Goal: Task Accomplishment & Management: Complete application form

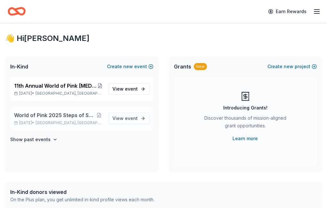
click at [72, 119] on span "World of Pink 2025 Steps of Strength Fashion Show" at bounding box center [54, 116] width 81 height 8
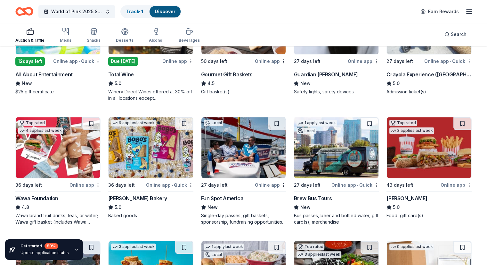
scroll to position [616, 0]
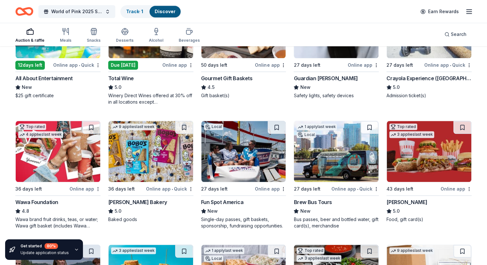
click at [73, 157] on img at bounding box center [58, 151] width 85 height 61
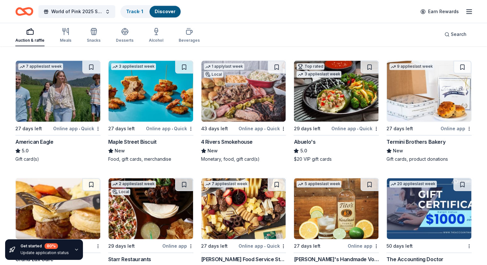
scroll to position [805, 0]
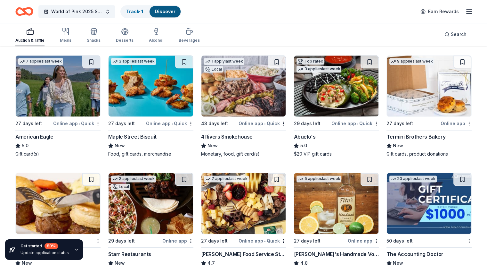
click at [250, 93] on img at bounding box center [244, 85] width 85 height 61
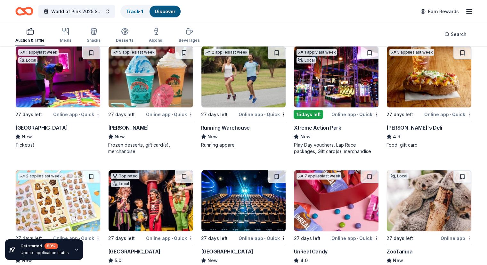
scroll to position [1929, 0]
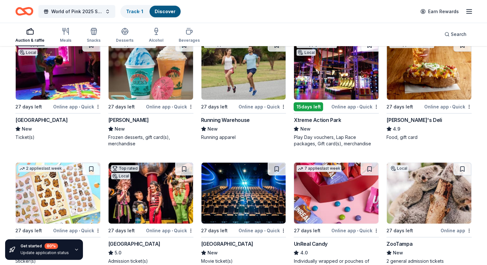
click at [237, 84] on img at bounding box center [244, 69] width 85 height 61
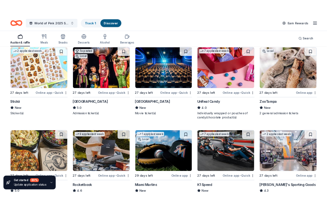
scroll to position [2043, 0]
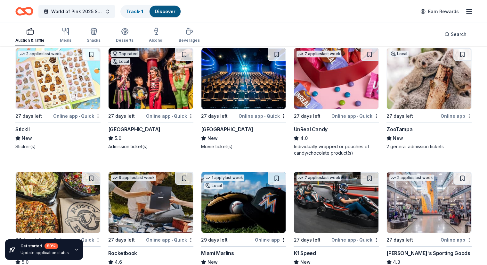
click at [235, 76] on img at bounding box center [244, 78] width 85 height 61
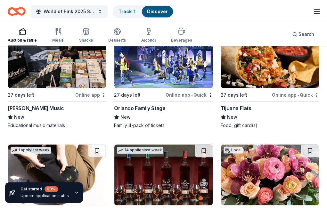
scroll to position [2156, 0]
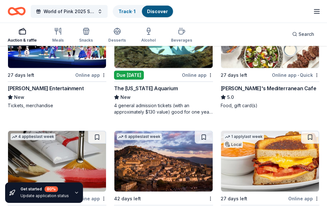
scroll to position [2653, 0]
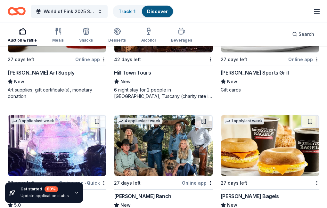
scroll to position [2792, 0]
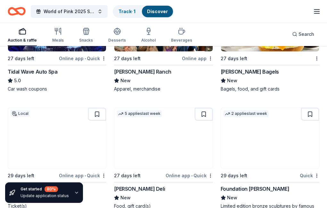
scroll to position [2916, 0]
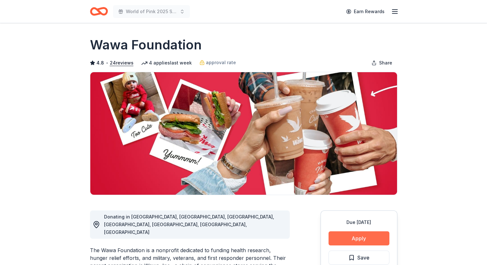
click at [340, 233] on button "Apply" at bounding box center [359, 238] width 61 height 14
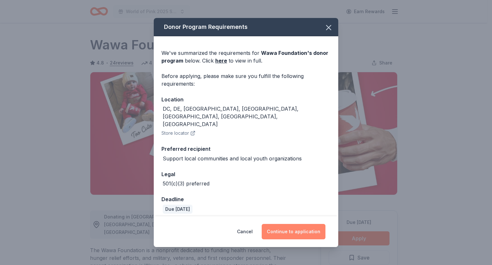
click at [299, 225] on button "Continue to application" at bounding box center [294, 231] width 64 height 15
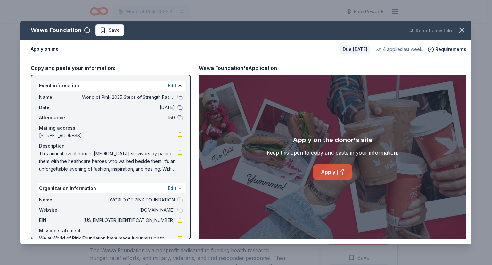
click at [335, 167] on link "Apply" at bounding box center [332, 171] width 39 height 15
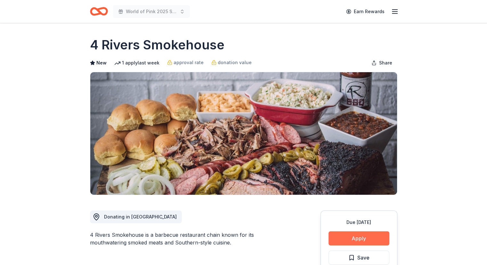
click at [363, 233] on button "Apply" at bounding box center [359, 238] width 61 height 14
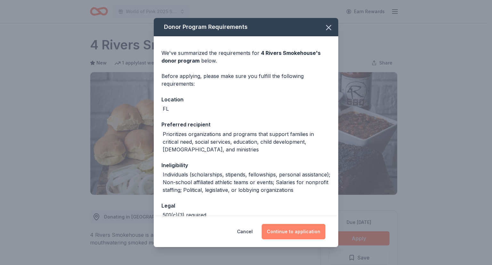
click at [311, 235] on button "Continue to application" at bounding box center [294, 231] width 64 height 15
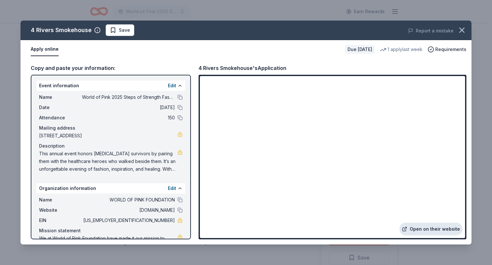
click at [420, 227] on link "Open on their website" at bounding box center [431, 228] width 63 height 13
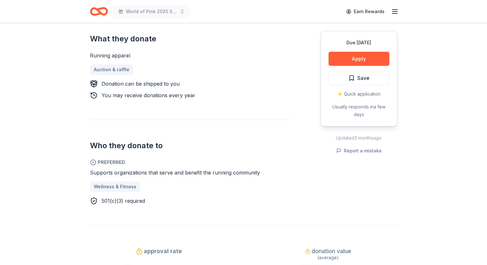
scroll to position [254, 0]
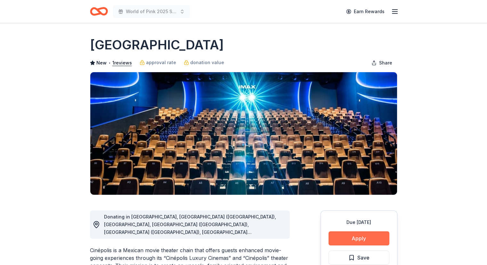
click at [350, 239] on button "Apply" at bounding box center [359, 238] width 61 height 14
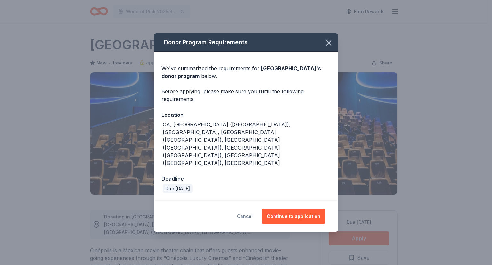
click at [246, 208] on button "Cancel" at bounding box center [245, 215] width 16 height 15
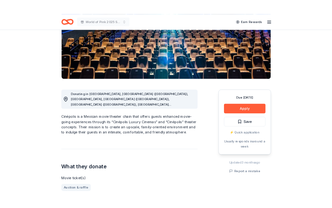
scroll to position [99, 0]
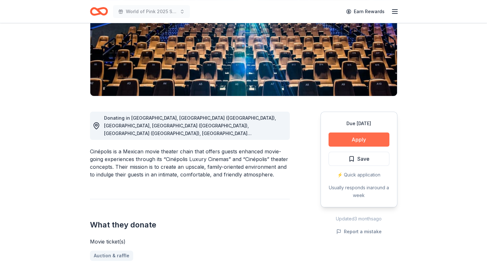
drag, startPoint x: 341, startPoint y: 131, endPoint x: 339, endPoint y: 136, distance: 5.4
click at [339, 136] on div "Due in 27 days Apply Save ⚡️ Quick application Usually responds in around a week" at bounding box center [359, 160] width 77 height 96
click at [339, 136] on button "Apply" at bounding box center [359, 139] width 61 height 14
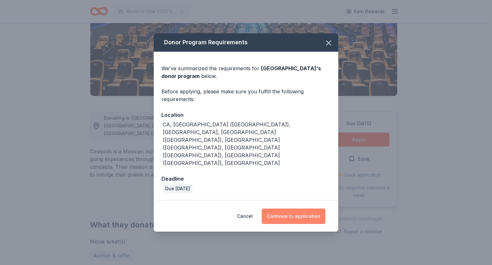
click at [304, 208] on button "Continue to application" at bounding box center [294, 215] width 64 height 15
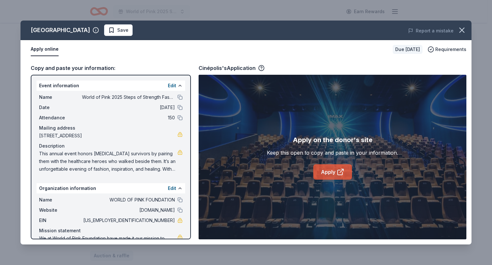
click at [337, 168] on icon at bounding box center [341, 172] width 8 height 8
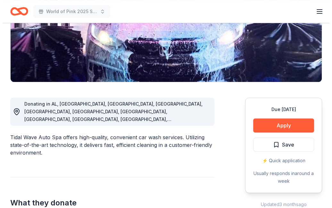
scroll to position [117, 0]
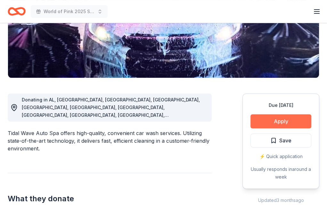
click at [274, 120] on button "Apply" at bounding box center [281, 121] width 61 height 14
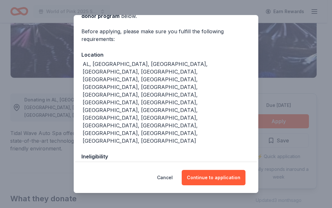
scroll to position [47, 0]
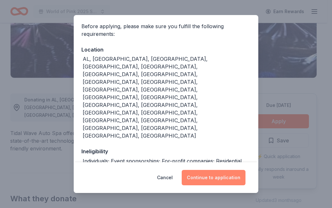
click at [217, 176] on button "Continue to application" at bounding box center [214, 177] width 64 height 15
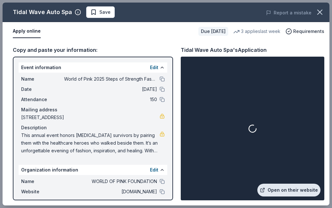
click at [287, 193] on link "Open on their website" at bounding box center [288, 190] width 63 height 13
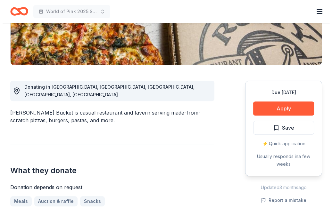
scroll to position [129, 0]
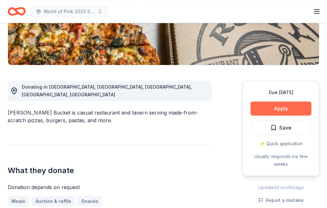
click at [287, 106] on button "Apply" at bounding box center [281, 109] width 61 height 14
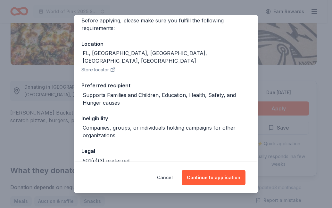
scroll to position [54, 0]
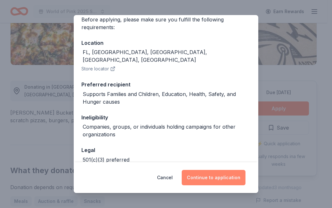
click at [212, 177] on button "Continue to application" at bounding box center [214, 177] width 64 height 15
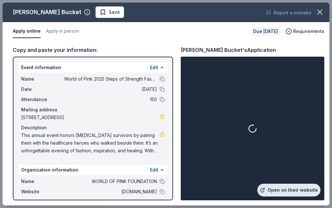
click at [276, 189] on link "Open on their website" at bounding box center [288, 190] width 63 height 13
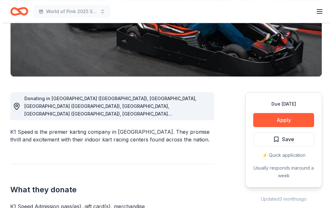
scroll to position [119, 0]
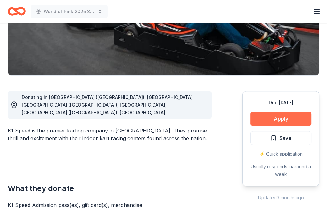
click at [264, 120] on button "Apply" at bounding box center [281, 119] width 61 height 14
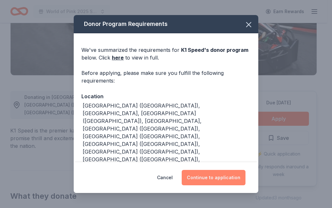
click at [208, 182] on button "Continue to application" at bounding box center [214, 177] width 64 height 15
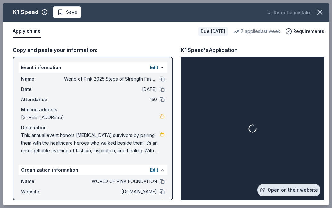
click at [301, 188] on link "Open on their website" at bounding box center [288, 190] width 63 height 13
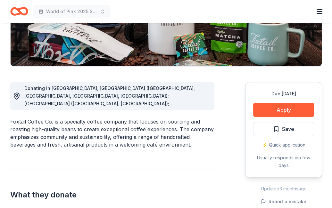
scroll to position [133, 0]
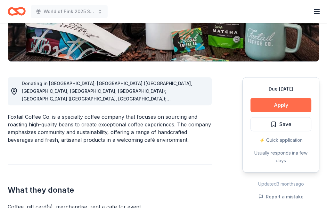
click at [265, 105] on button "Apply" at bounding box center [281, 105] width 61 height 14
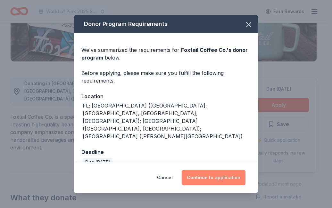
click at [216, 171] on button "Continue to application" at bounding box center [214, 177] width 64 height 15
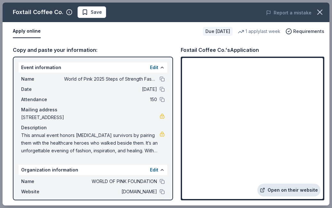
click at [297, 187] on link "Open on their website" at bounding box center [288, 190] width 63 height 13
